Goal: Navigation & Orientation: Find specific page/section

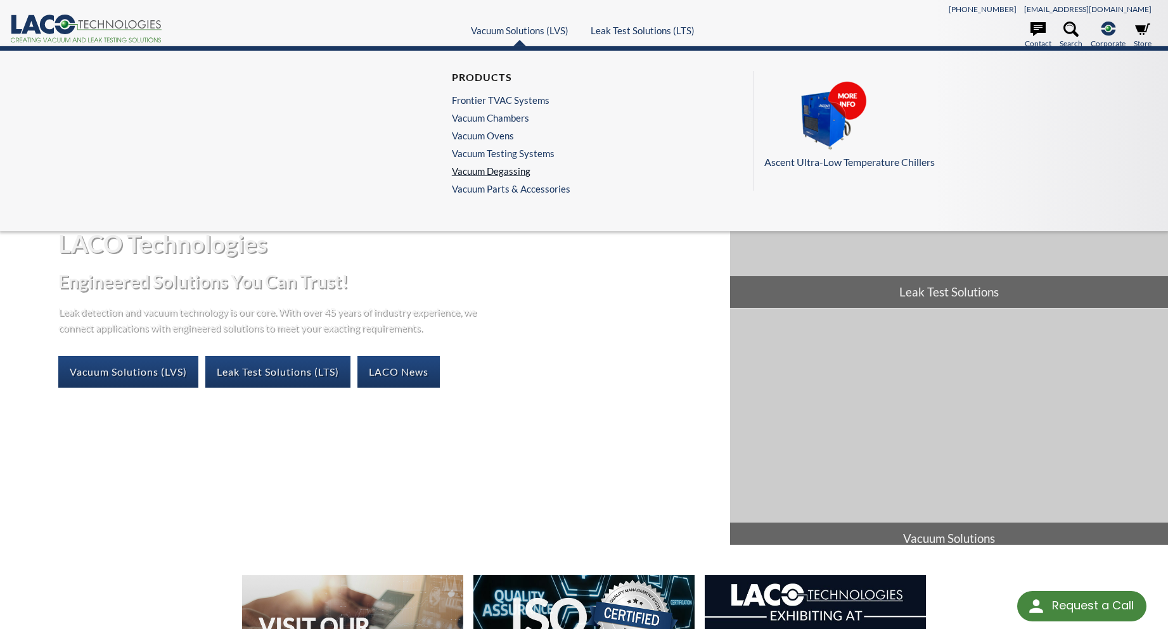
click at [505, 174] on link "Vacuum Degassing" at bounding box center [508, 170] width 112 height 11
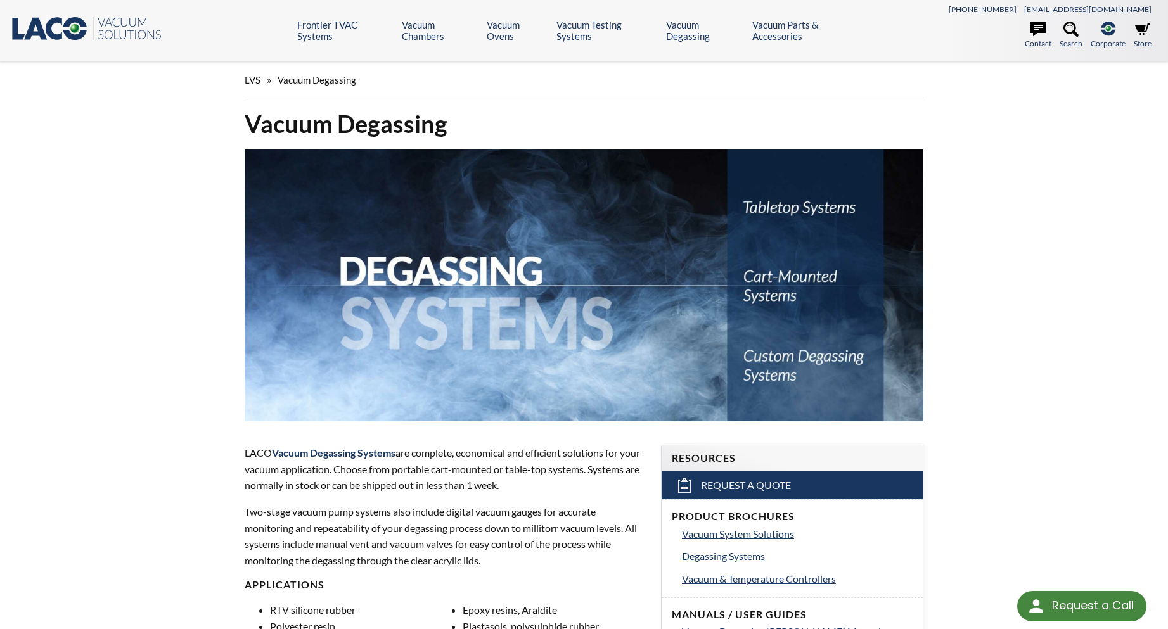
select select "Language Translate Widget"
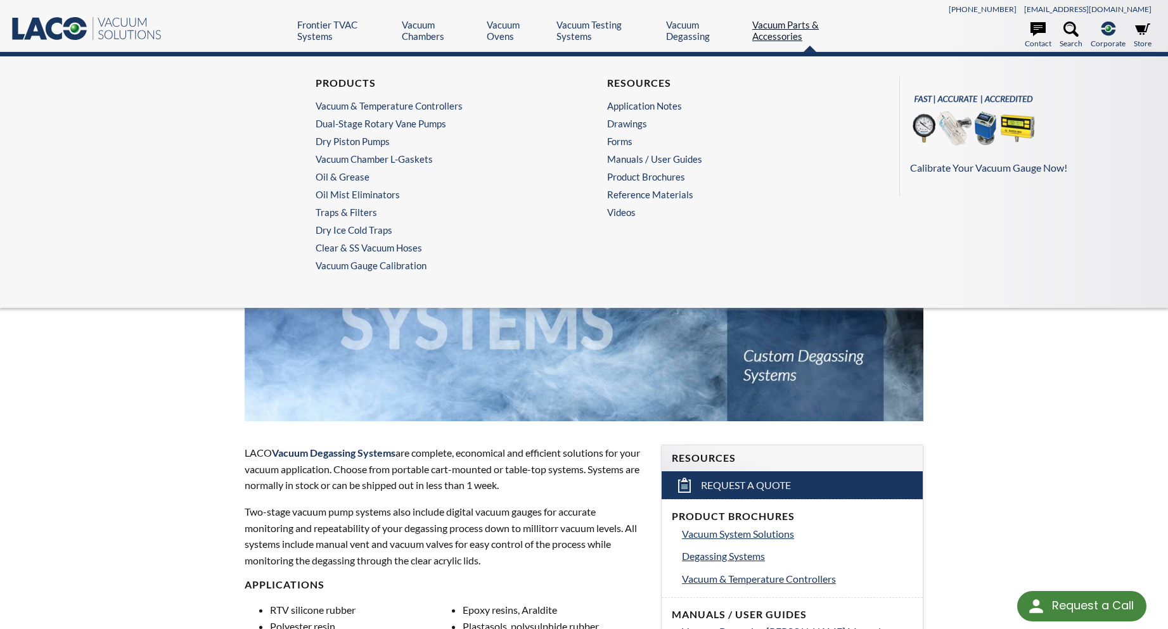
click at [760, 35] on link "Vacuum Parts & Accessories" at bounding box center [809, 30] width 115 height 23
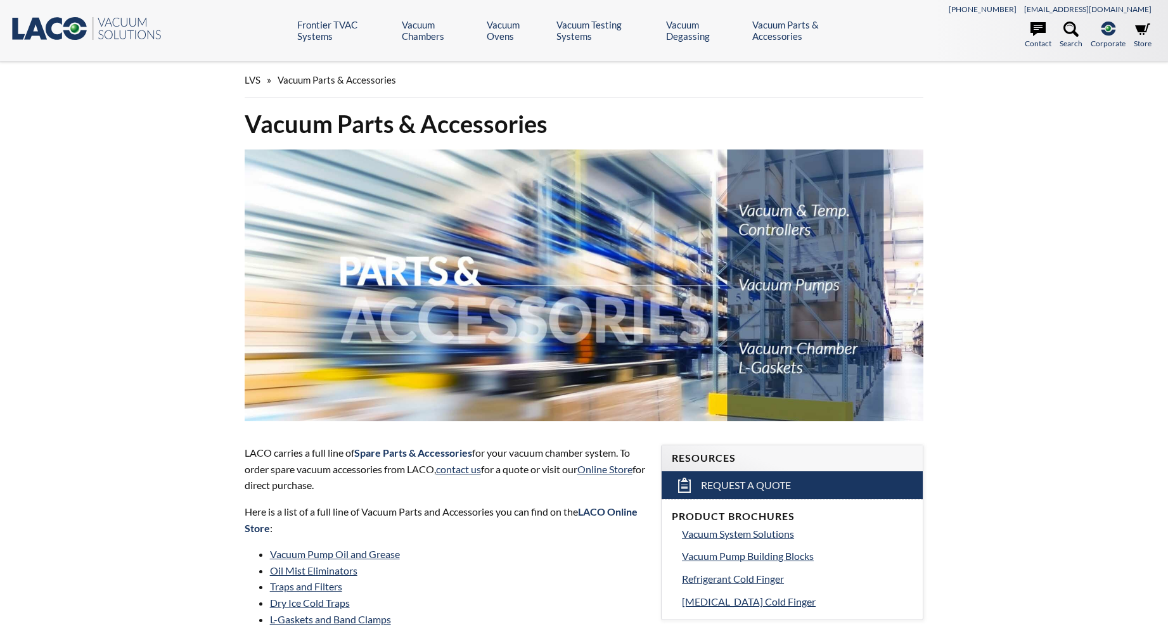
select select "Language Translate Widget"
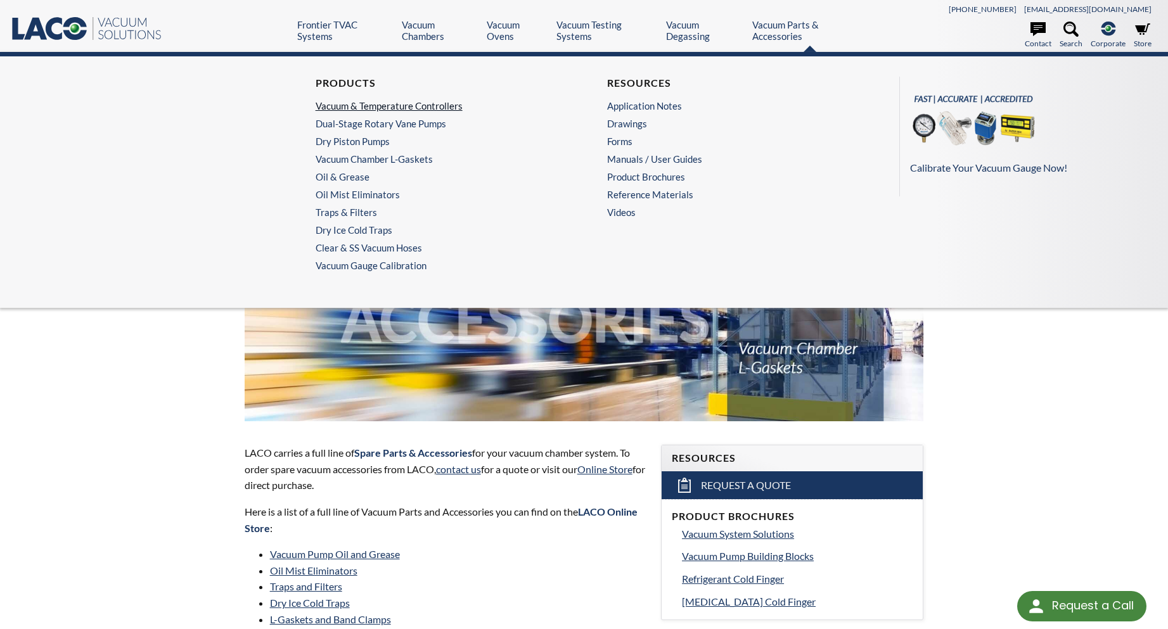
click at [441, 108] on link "Vacuum & Temperature Controllers" at bounding box center [435, 105] width 239 height 11
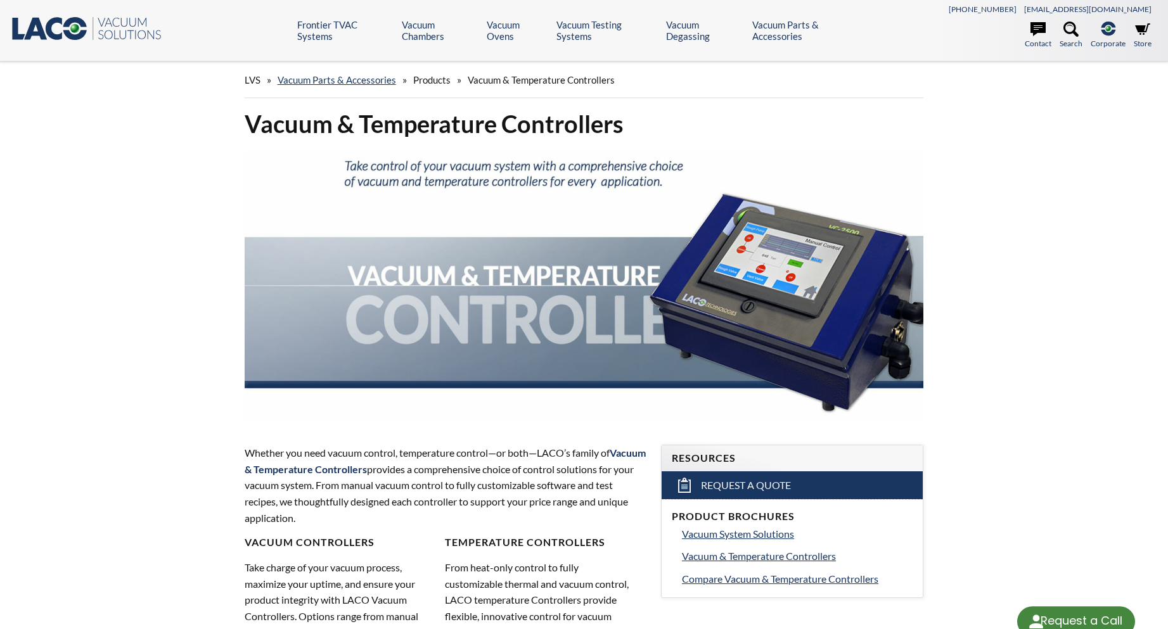
select select "Language Translate Widget"
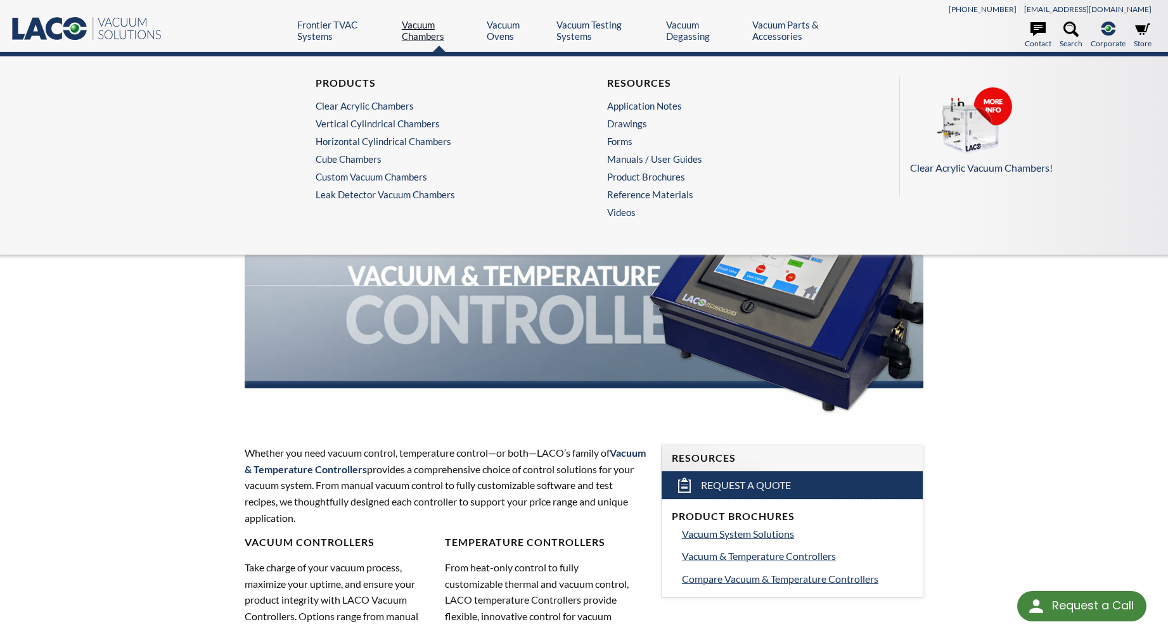
click at [416, 30] on link "Vacuum Chambers" at bounding box center [439, 30] width 75 height 23
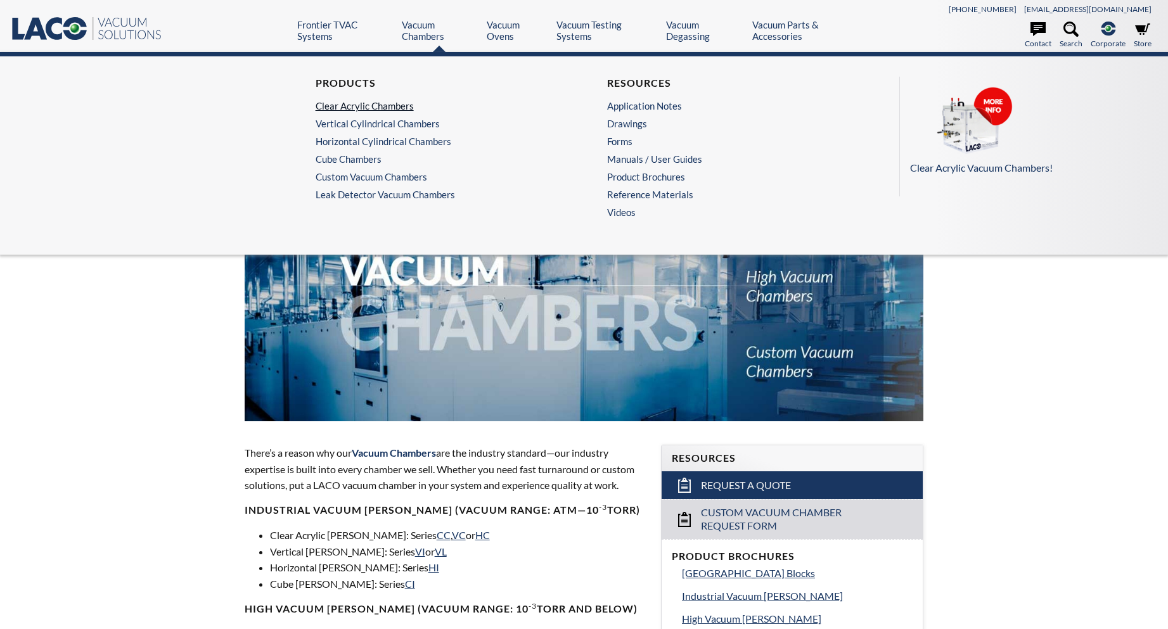
select select "Language Translate Widget"
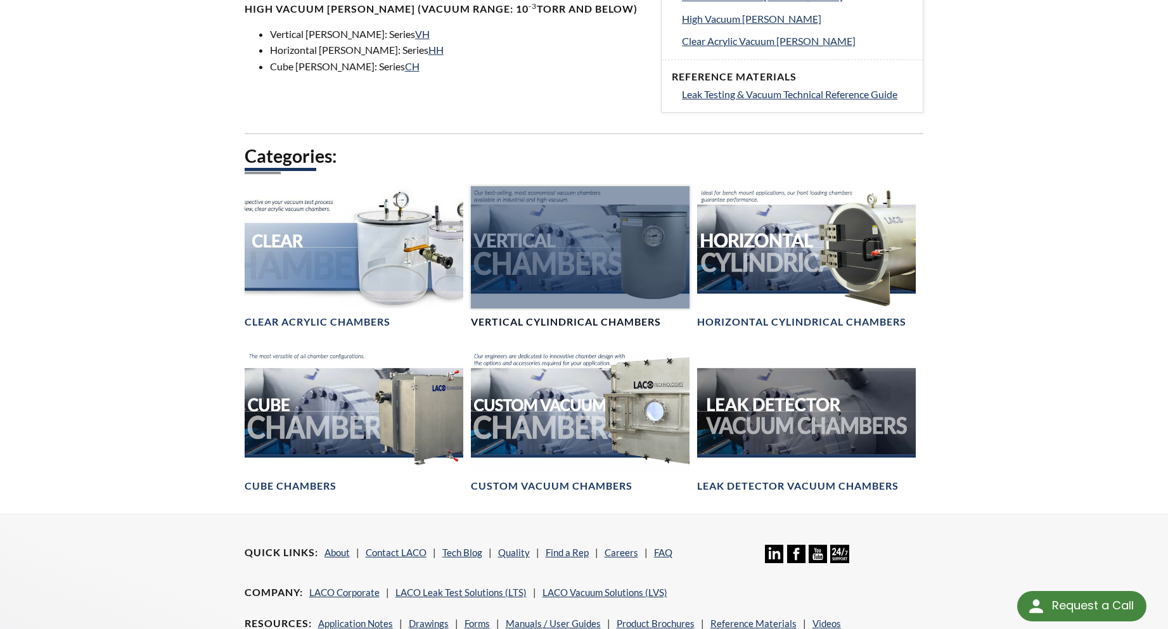
scroll to position [634, 0]
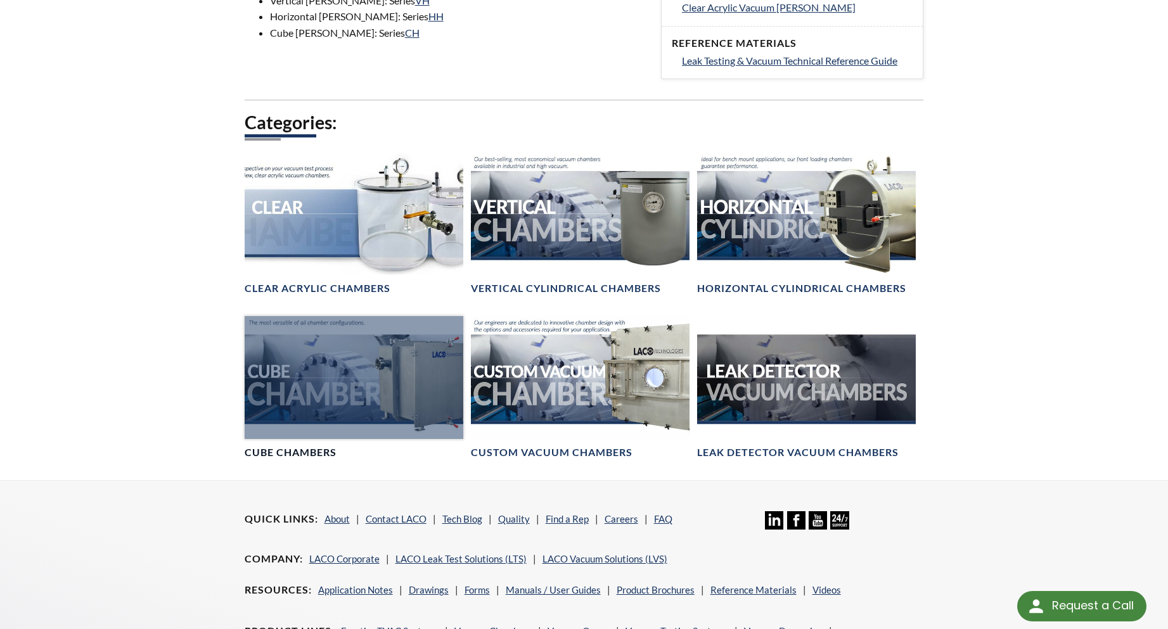
click at [359, 391] on div at bounding box center [354, 377] width 219 height 123
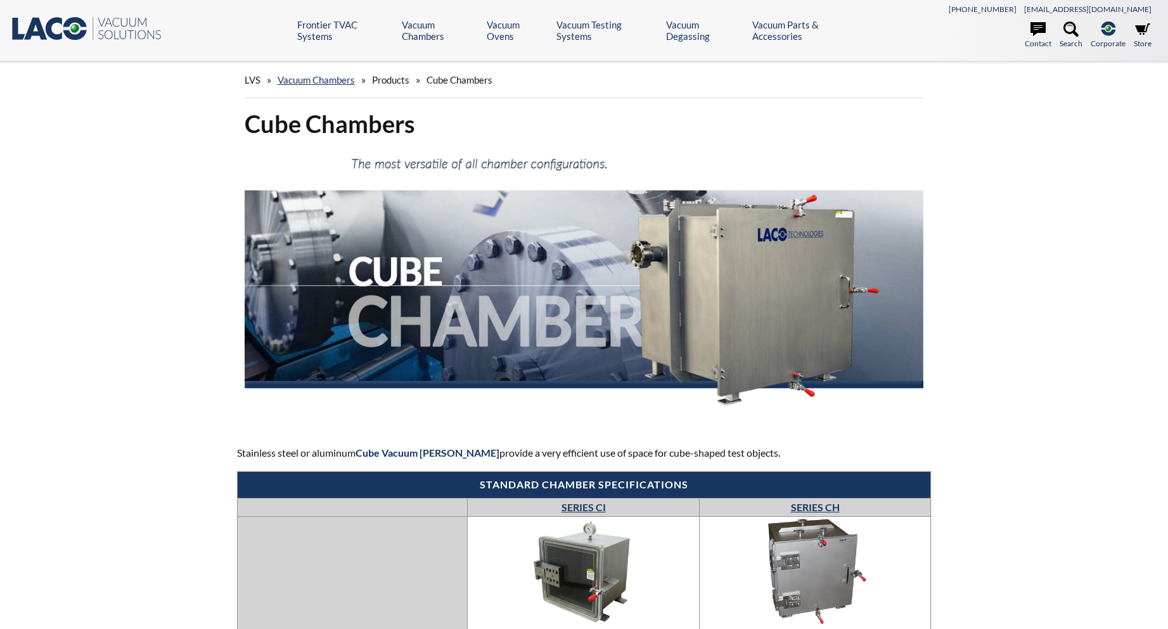
select select "Language Translate Widget"
